Goal: Transaction & Acquisition: Book appointment/travel/reservation

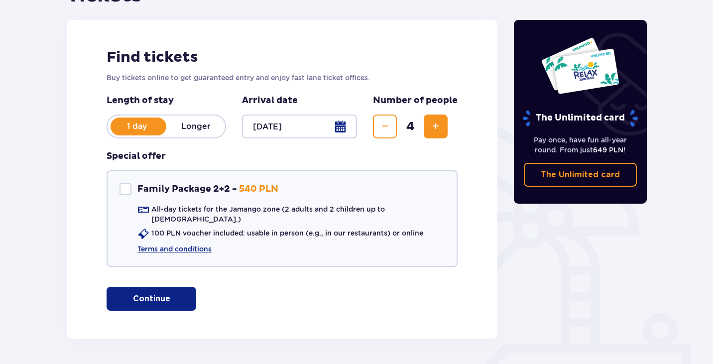
scroll to position [149, 0]
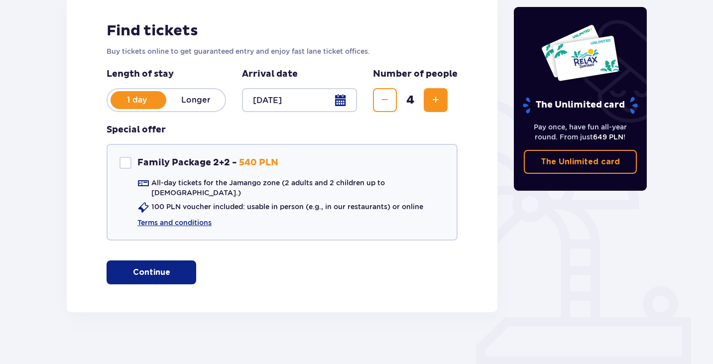
drag, startPoint x: 151, startPoint y: 256, endPoint x: 81, endPoint y: 262, distance: 70.9
click at [151, 260] on button "Continue" at bounding box center [152, 272] width 90 height 24
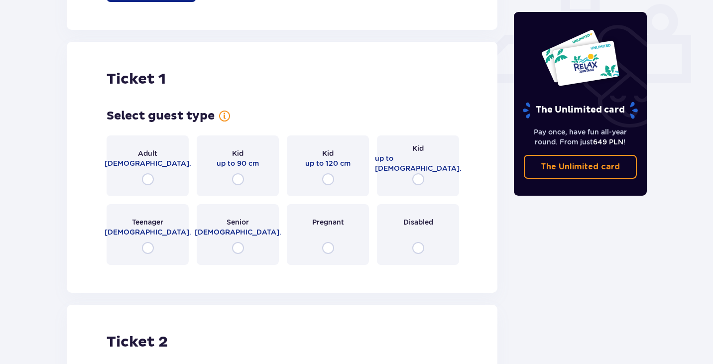
scroll to position [453, 0]
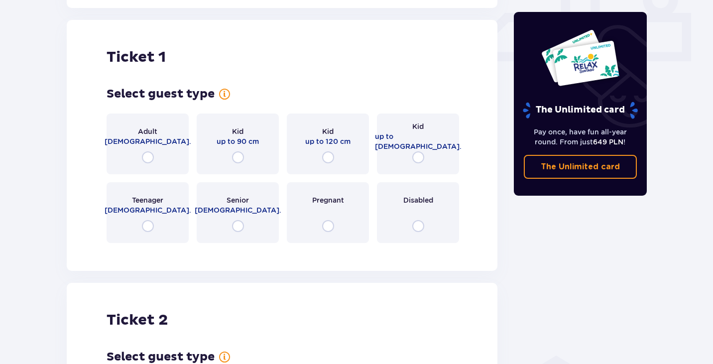
click at [143, 151] on input "radio" at bounding box center [148, 157] width 12 height 12
radio input "true"
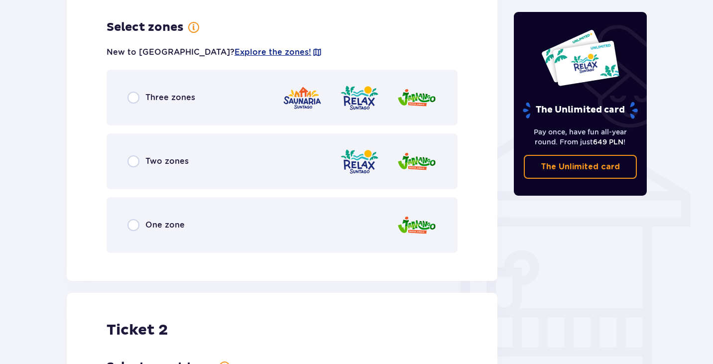
scroll to position [646, 0]
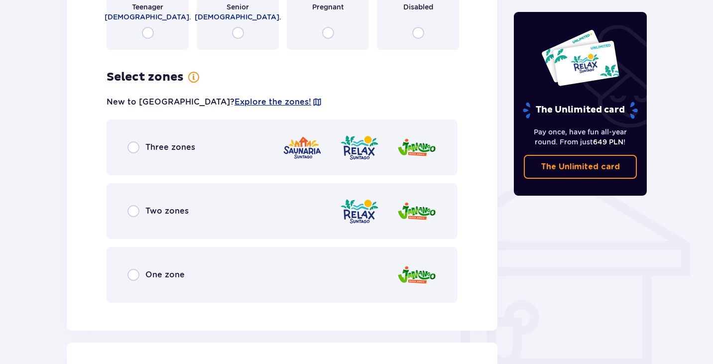
click at [133, 205] on input "radio" at bounding box center [133, 211] width 12 height 12
radio input "true"
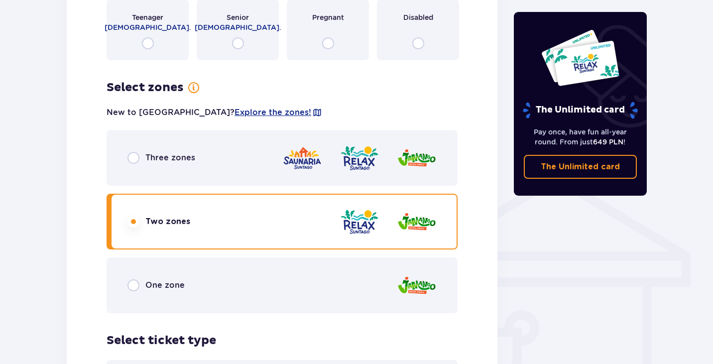
scroll to position [620, 0]
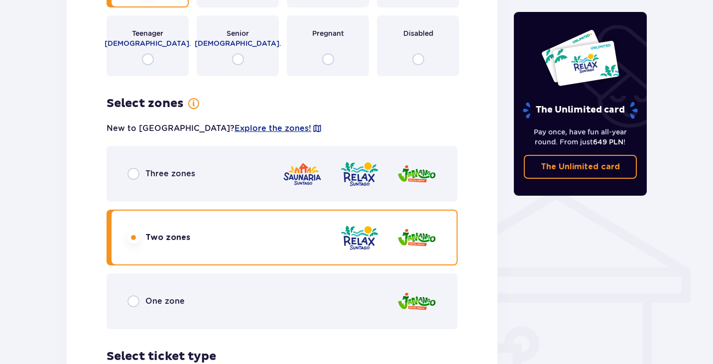
click at [133, 168] on input "radio" at bounding box center [133, 174] width 12 height 12
radio input "true"
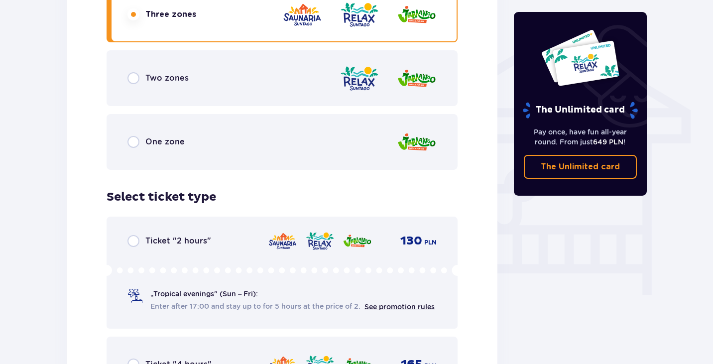
scroll to position [750, 0]
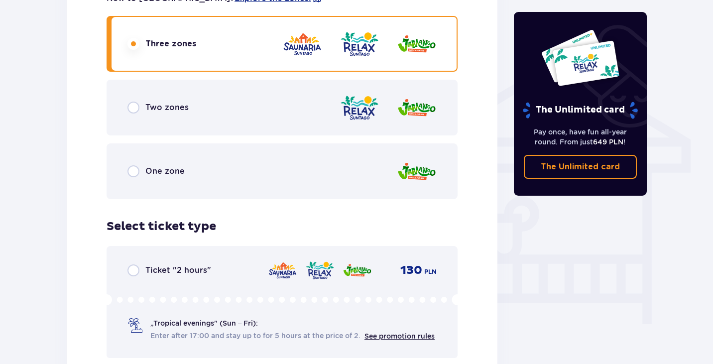
click at [134, 102] on input "radio" at bounding box center [133, 108] width 12 height 12
radio input "true"
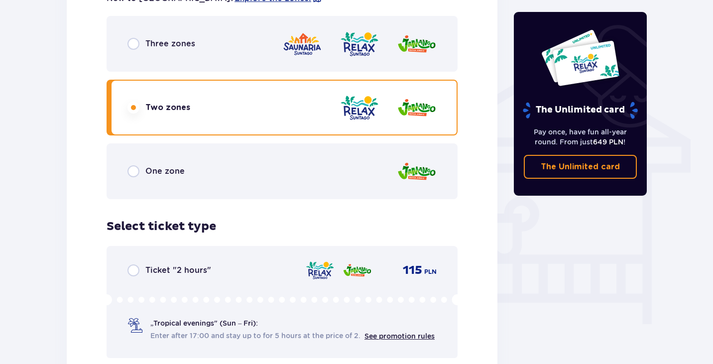
click at [142, 38] on div "Three zones" at bounding box center [161, 44] width 68 height 12
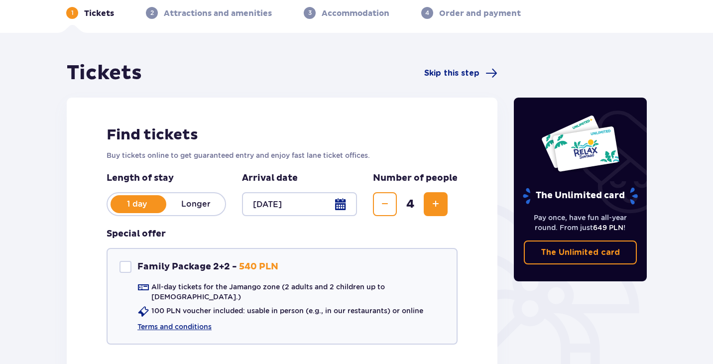
scroll to position [0, 0]
